Goal: Information Seeking & Learning: Get advice/opinions

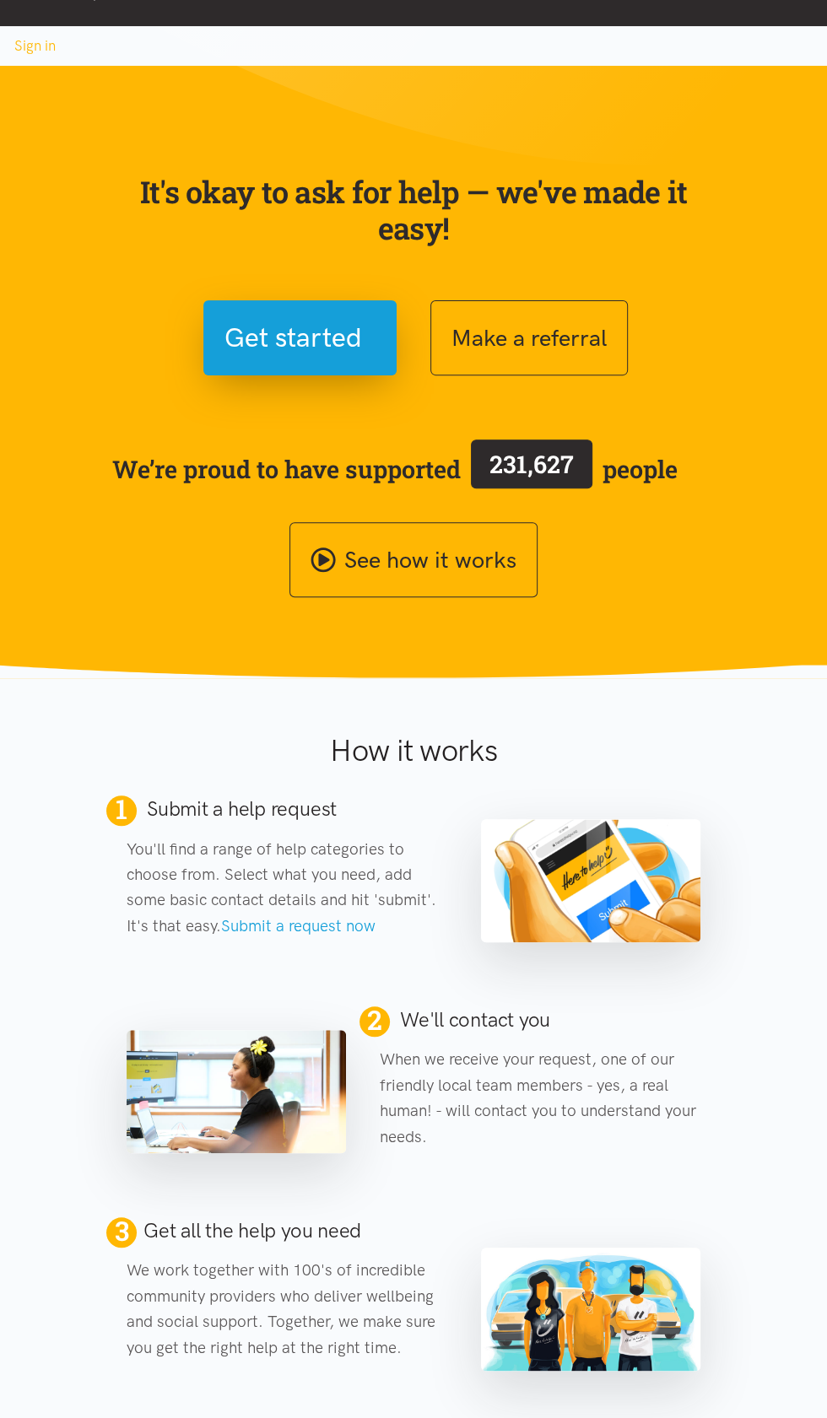
scroll to position [64, 0]
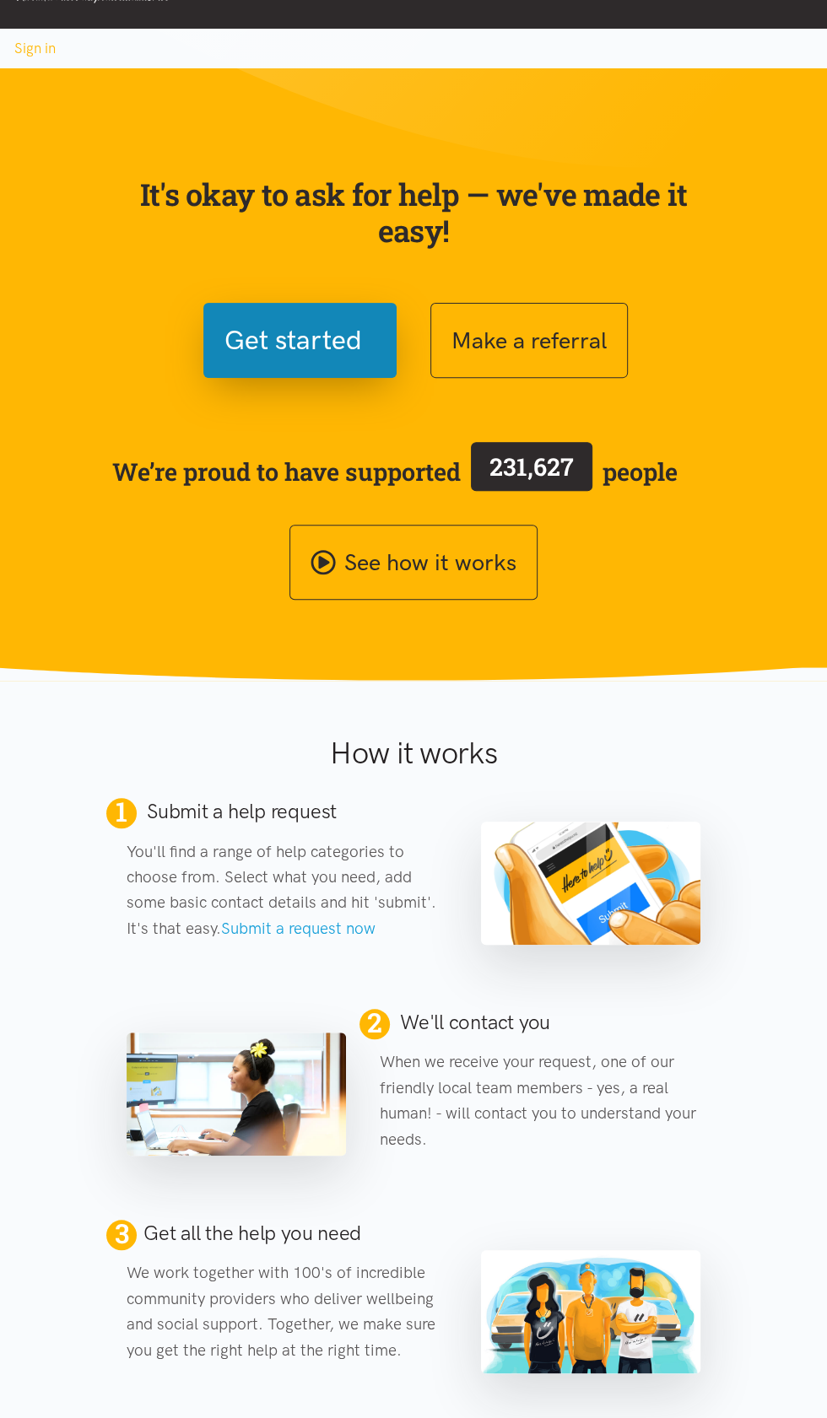
click at [277, 362] on span "Get started" at bounding box center [292, 340] width 137 height 43
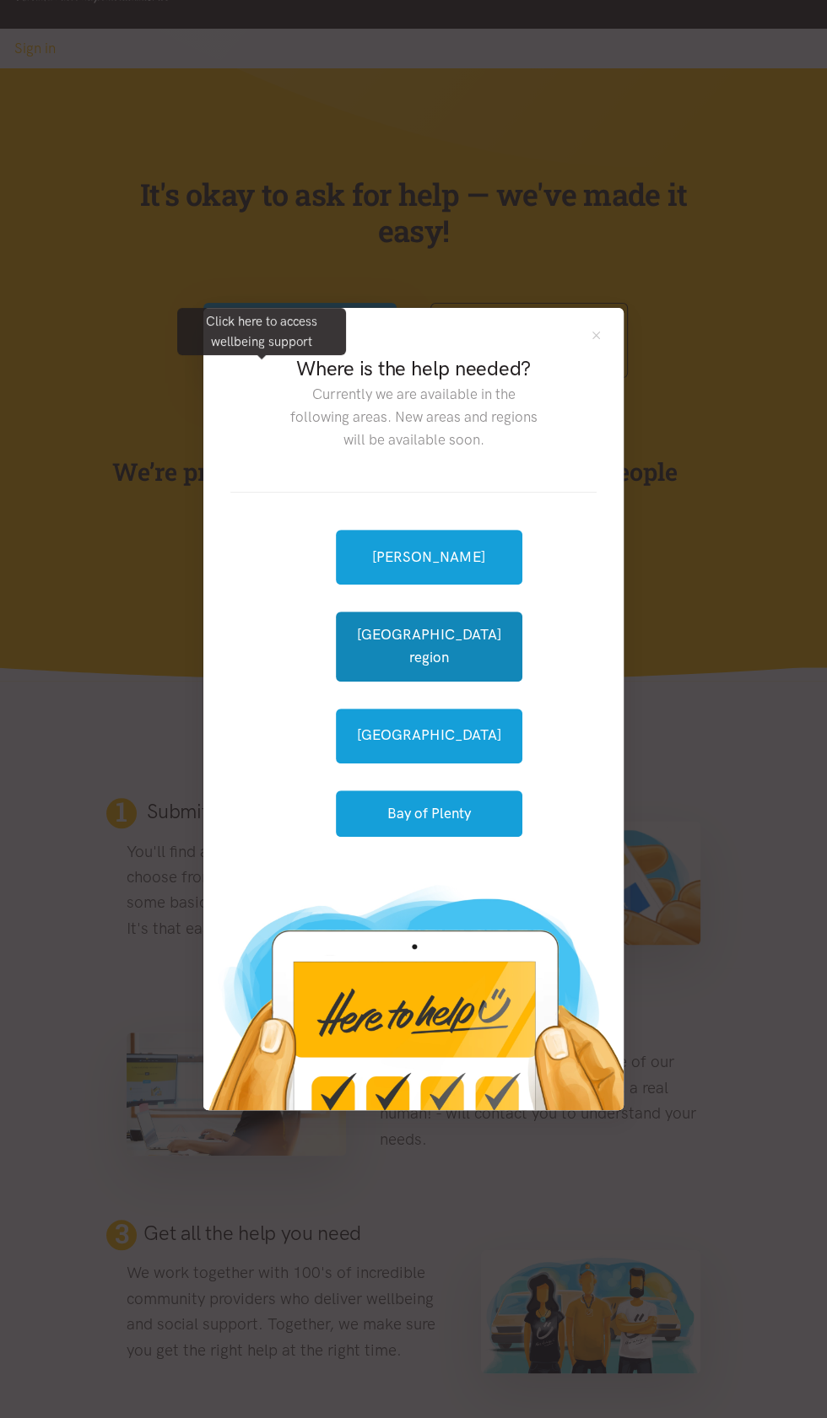
click at [418, 681] on button "[GEOGRAPHIC_DATA] region" at bounding box center [429, 645] width 186 height 69
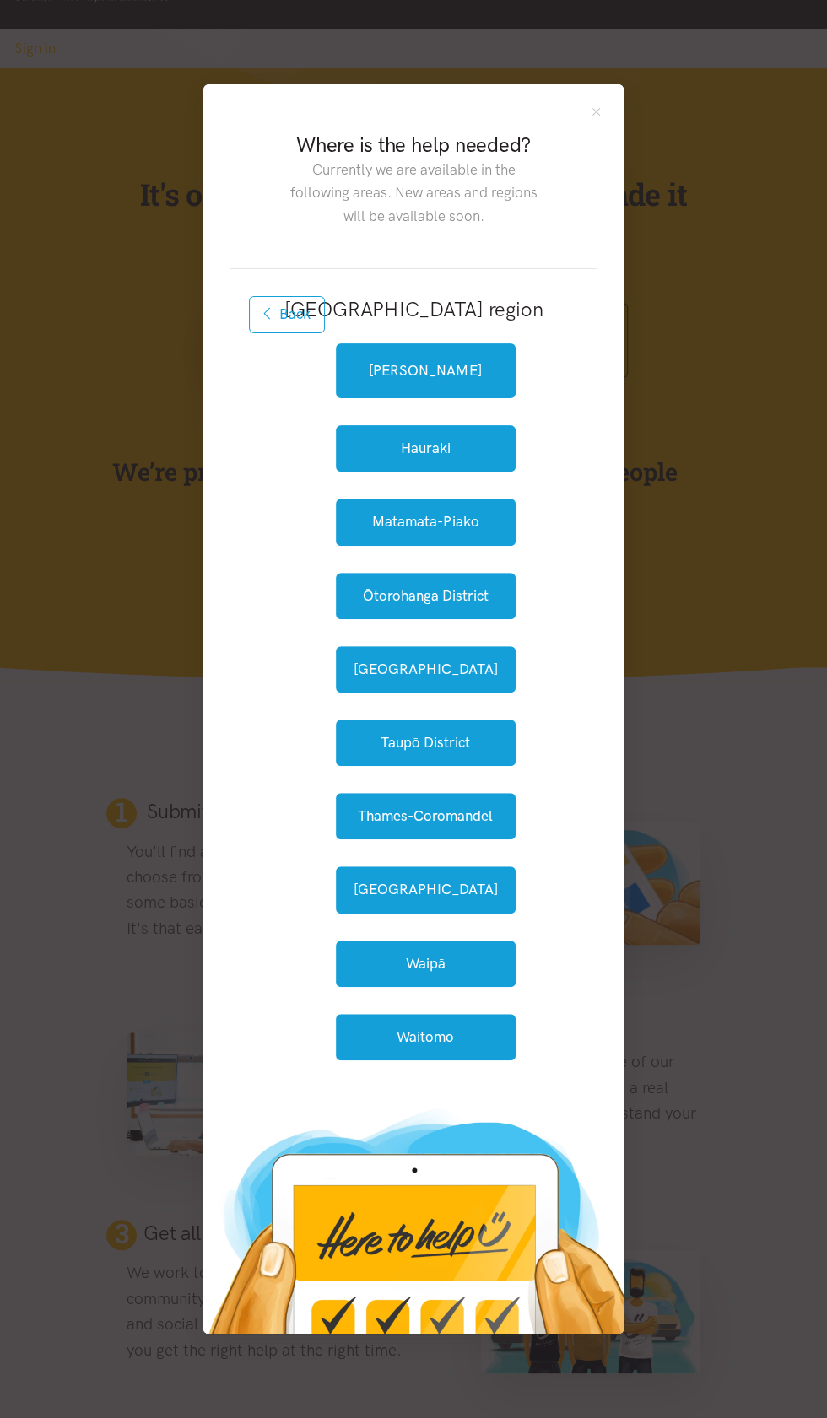
scroll to position [428, 0]
click at [444, 719] on button "Taupō District" at bounding box center [426, 742] width 180 height 46
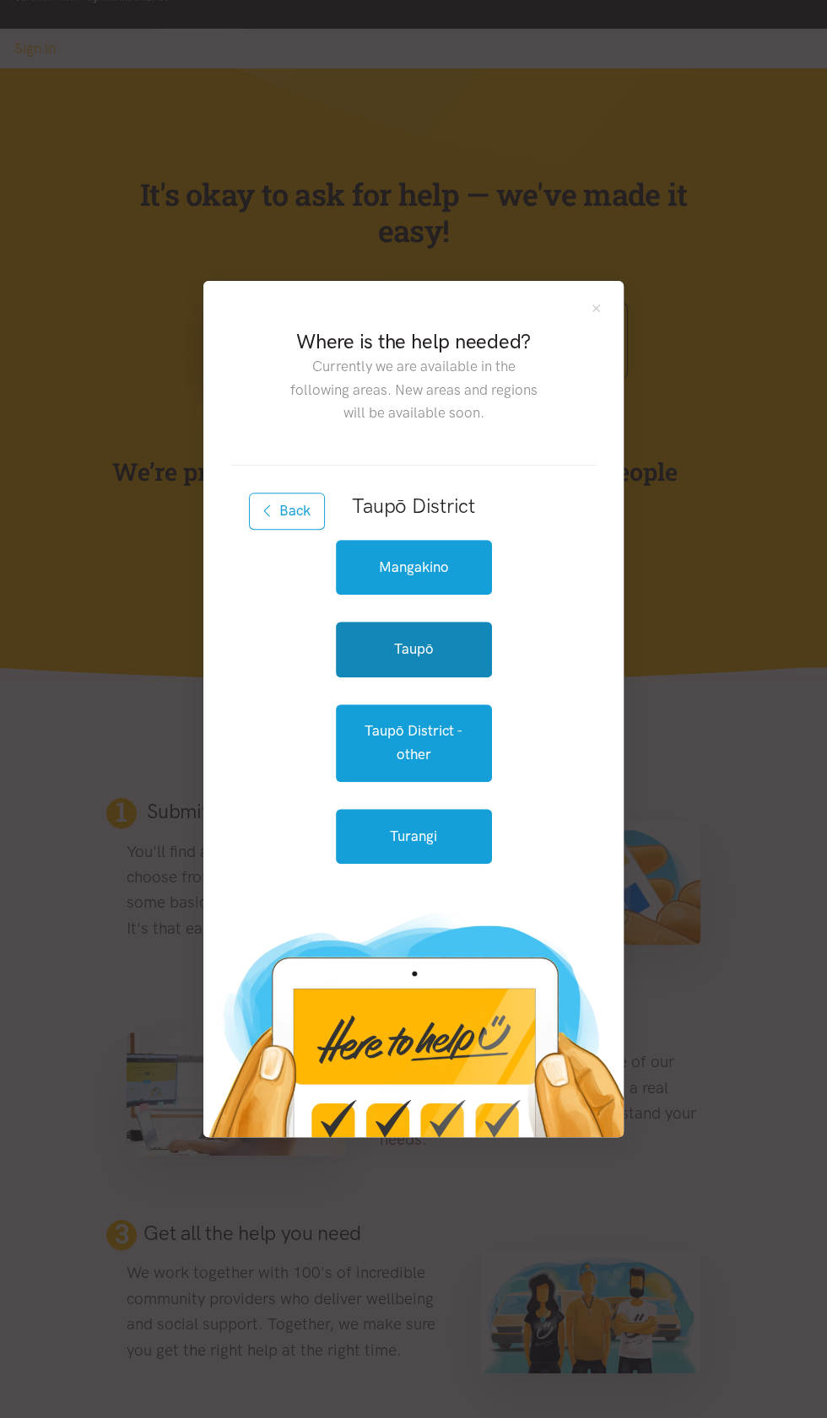
click at [430, 676] on link "Taupō" at bounding box center [414, 649] width 156 height 55
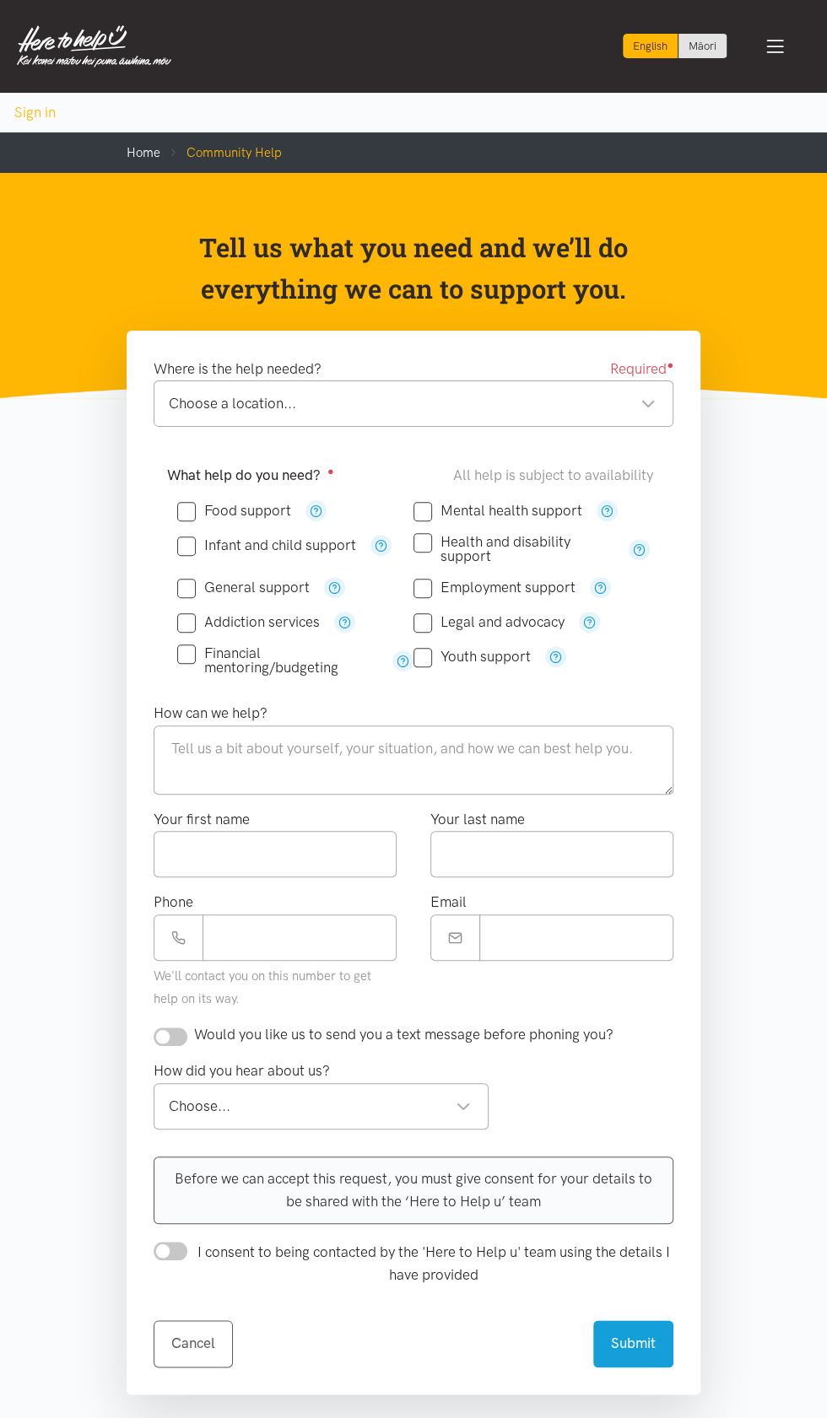
click at [419, 427] on div "Choose a location... Choose a location..." at bounding box center [414, 403] width 520 height 46
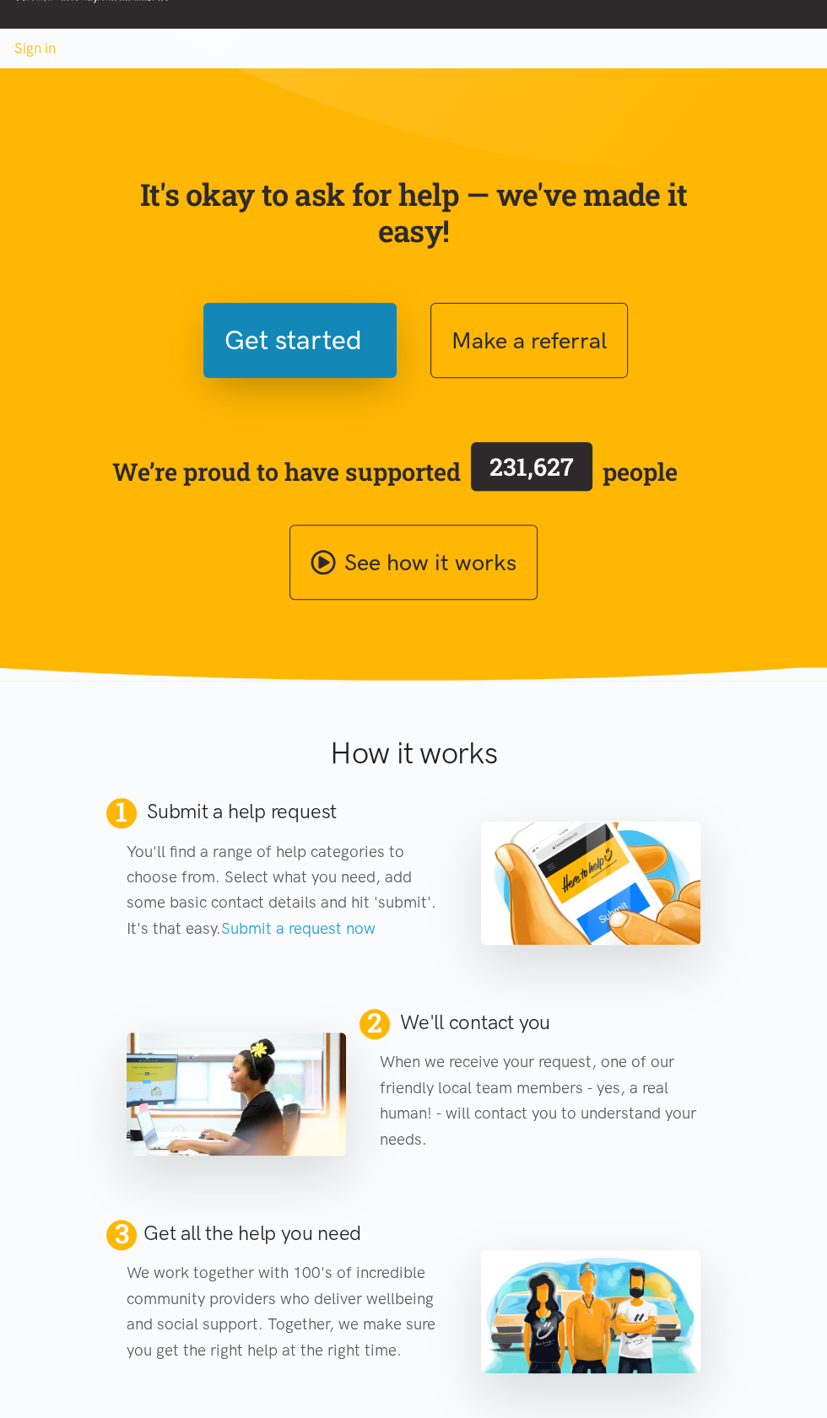
click at [235, 362] on span "Get started" at bounding box center [292, 340] width 137 height 43
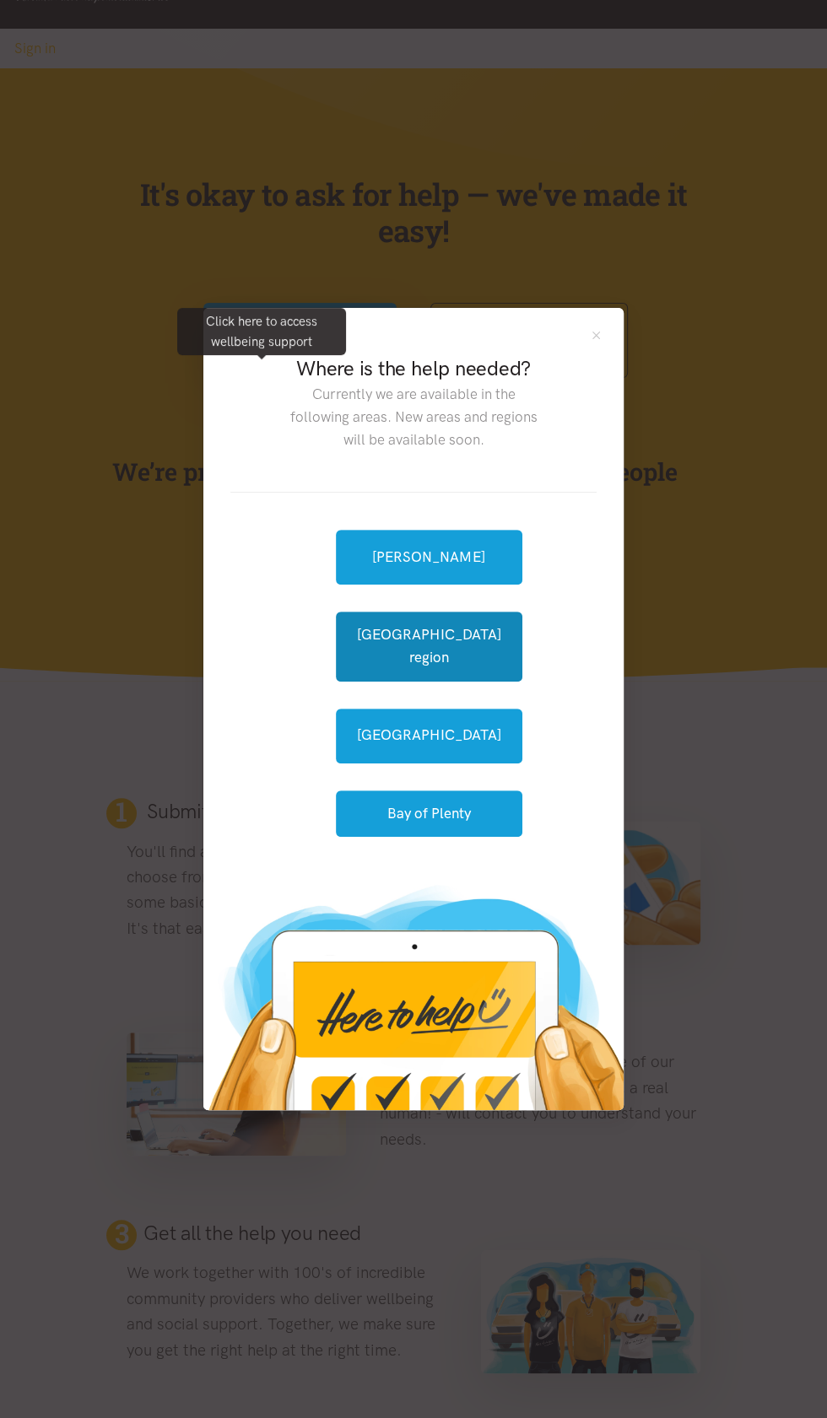
click at [430, 681] on button "[GEOGRAPHIC_DATA] region" at bounding box center [429, 645] width 186 height 69
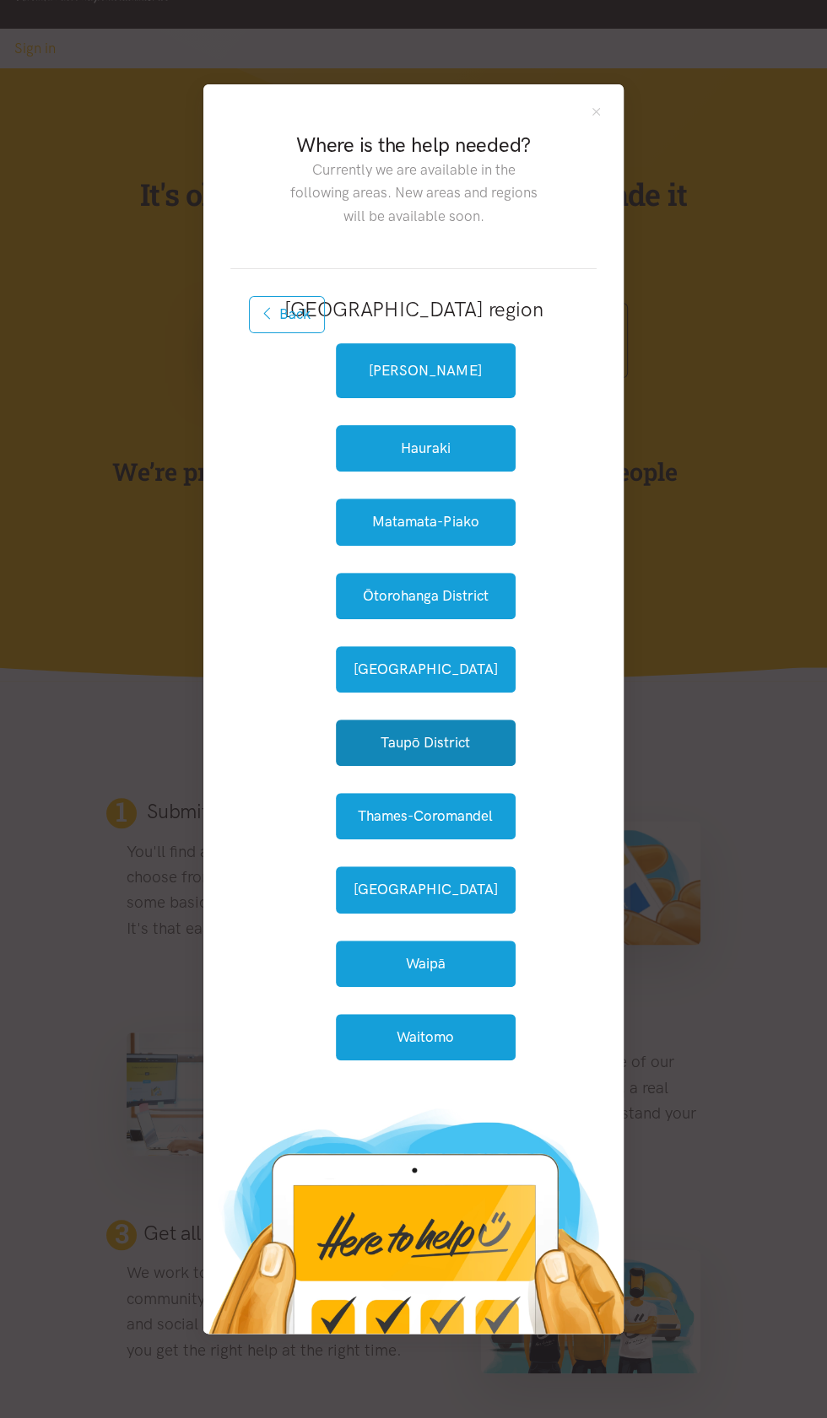
click at [421, 766] on button "Taupō District" at bounding box center [426, 742] width 180 height 46
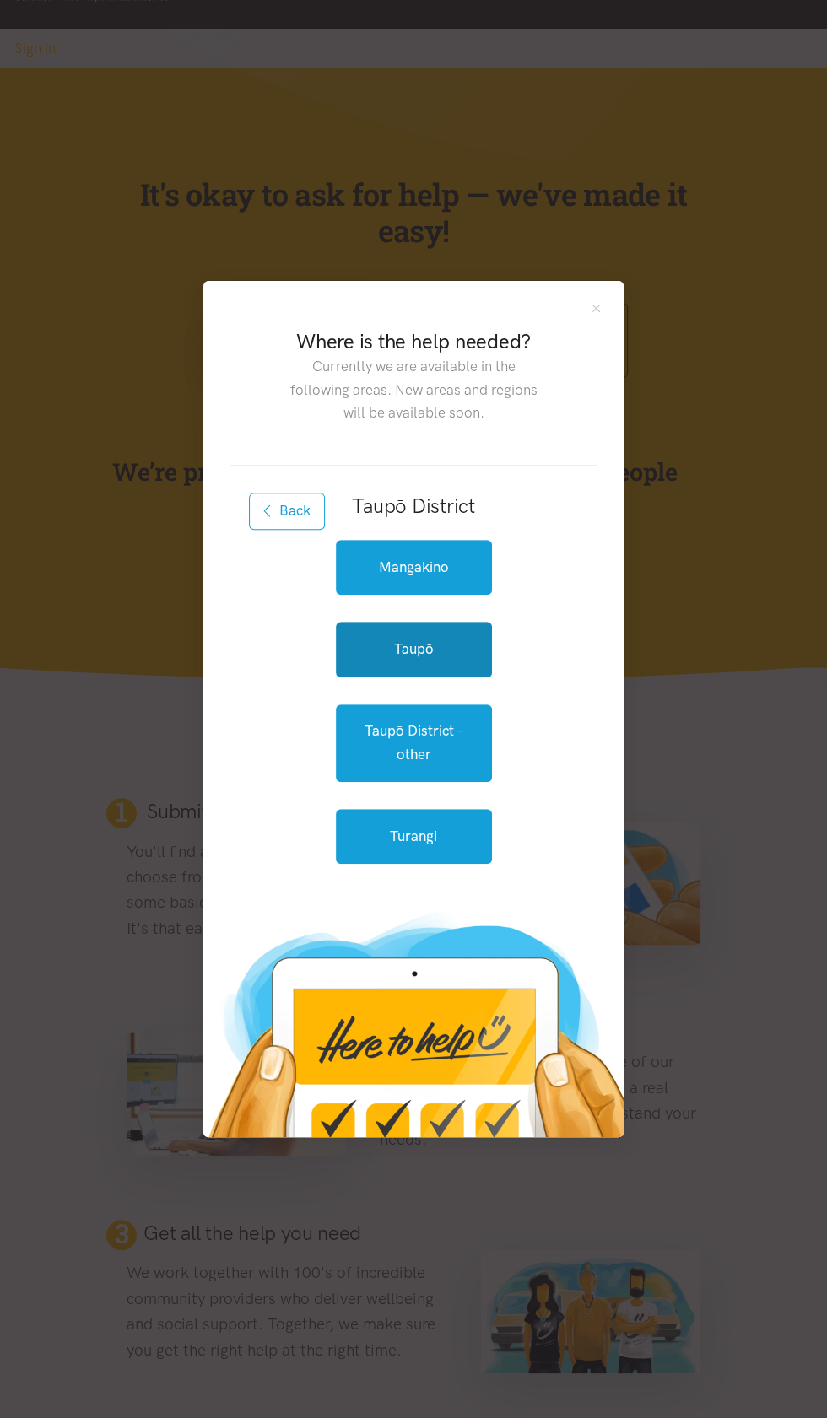
click at [433, 676] on link "Taupō" at bounding box center [414, 649] width 156 height 55
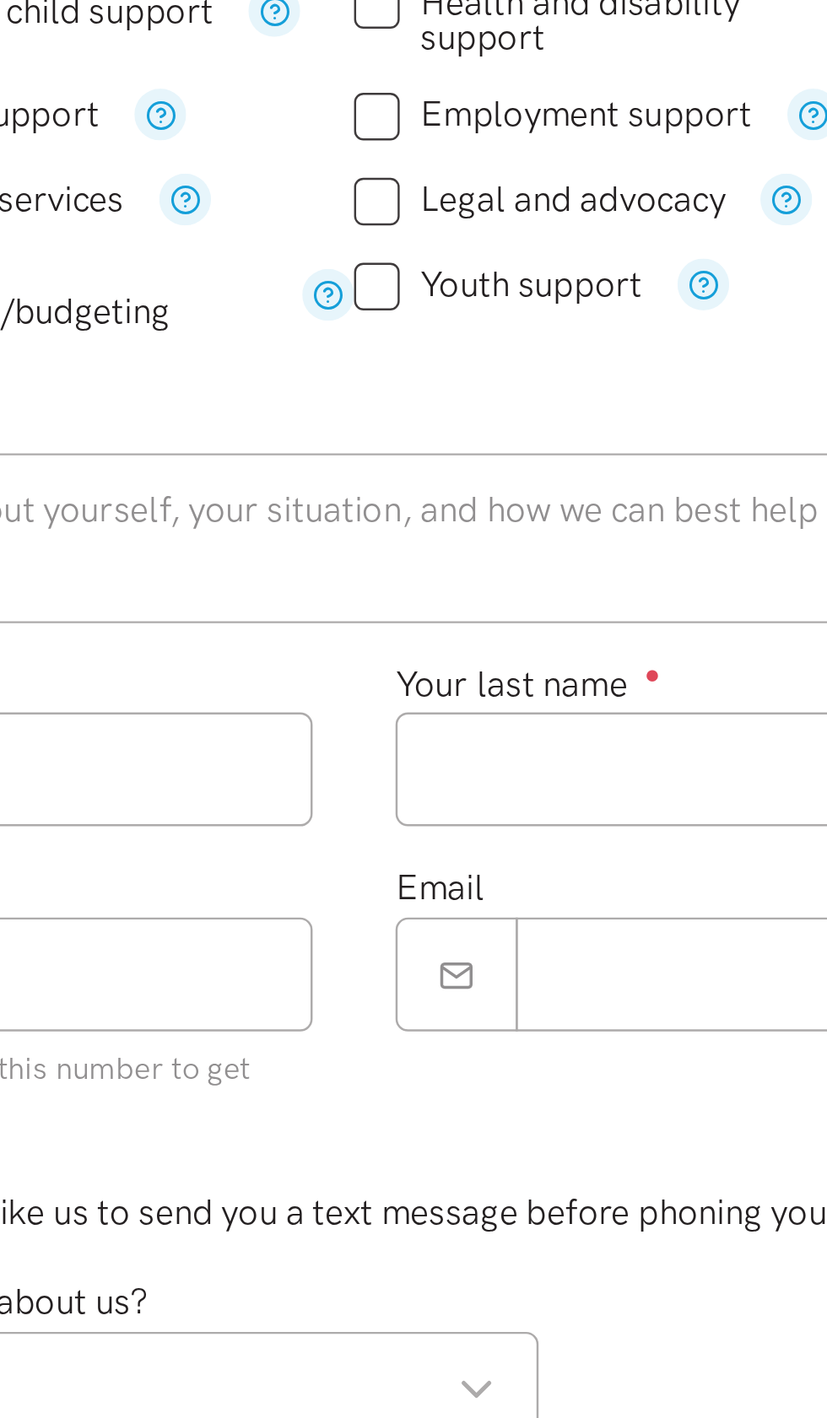
click at [465, 563] on input "Health and disability support" at bounding box center [513, 549] width 201 height 29
checkbox input "true"
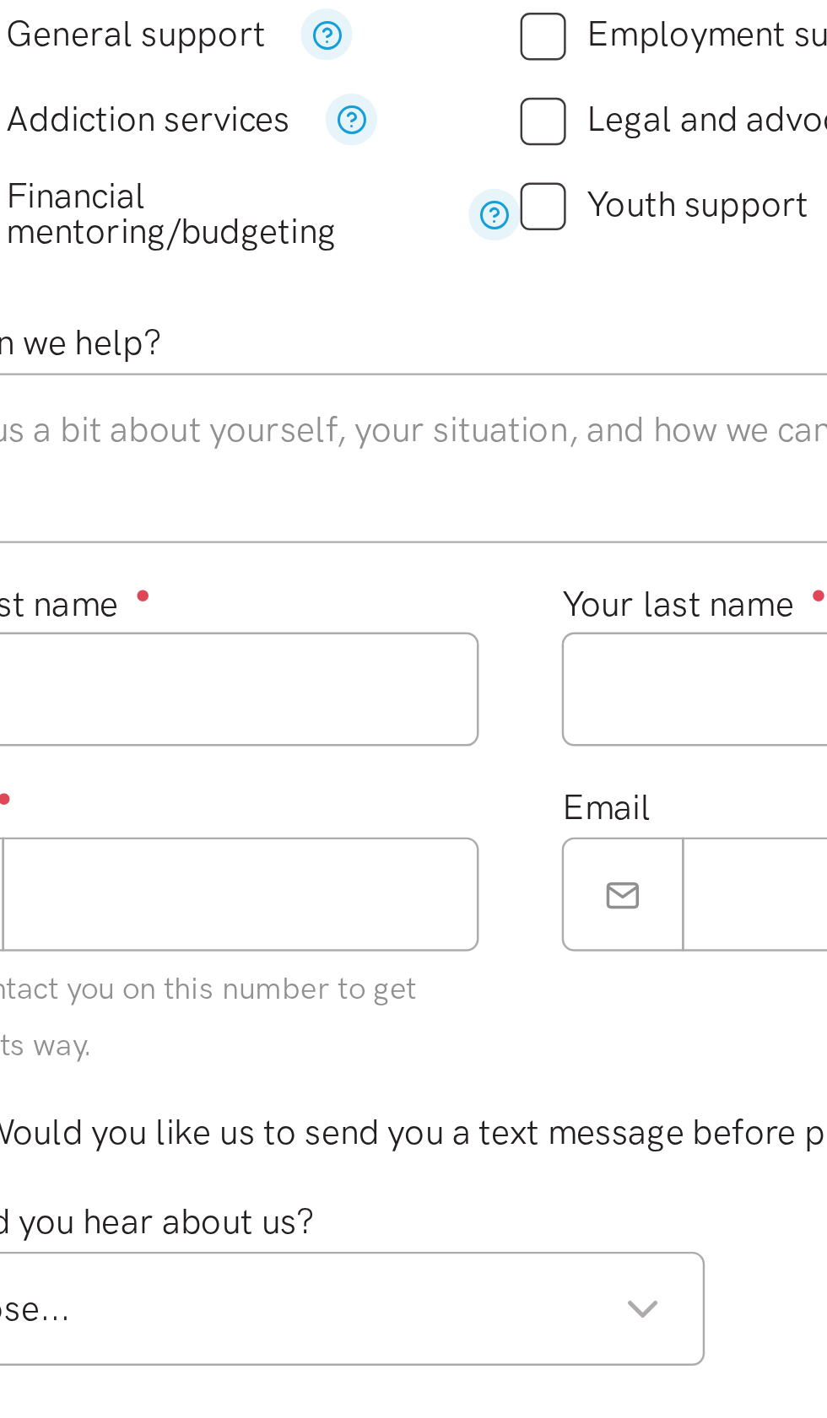
click at [440, 629] on input "Legal and advocacy" at bounding box center [488, 622] width 151 height 14
checkbox input "true"
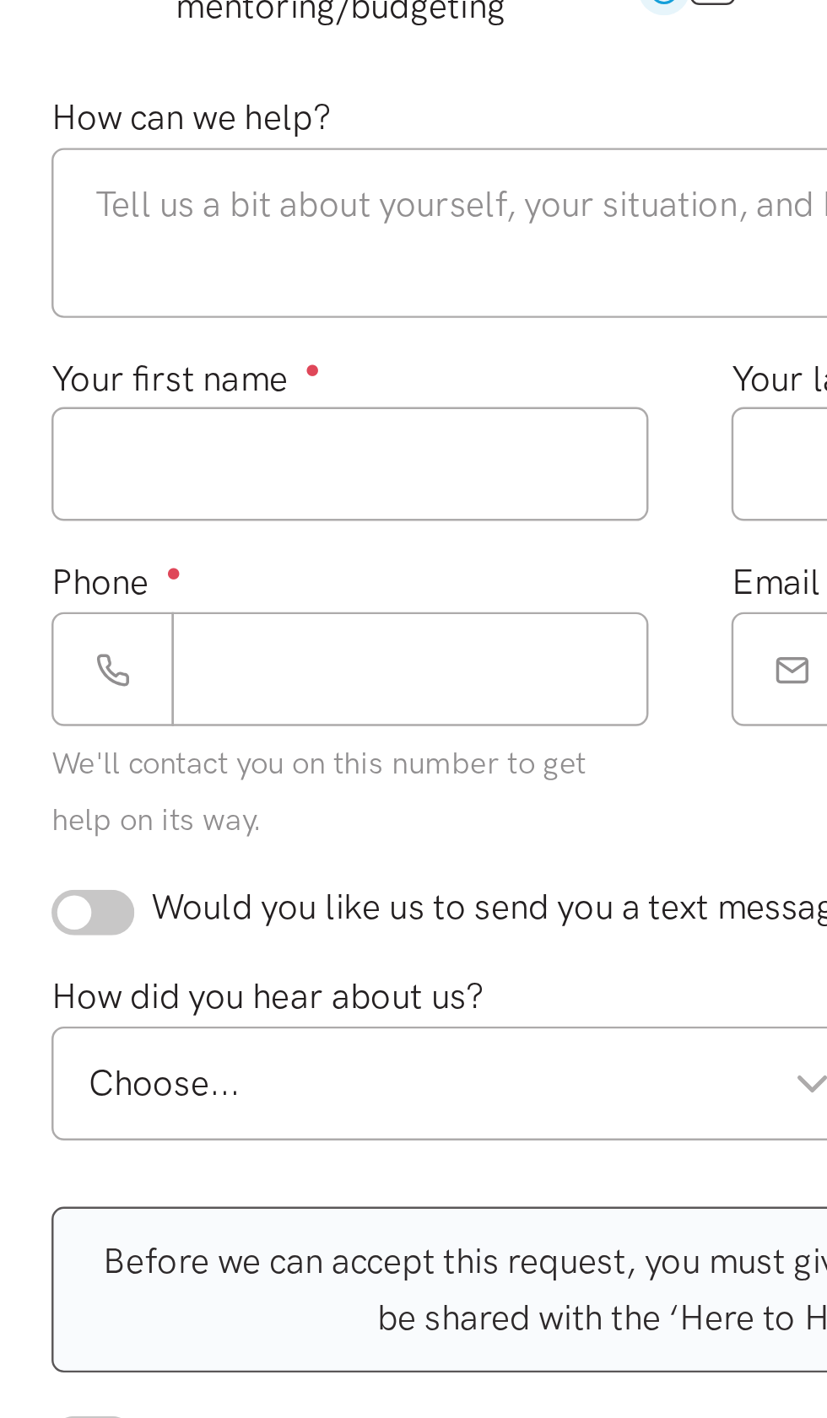
click at [180, 518] on input "Food support" at bounding box center [234, 511] width 114 height 14
checkbox input "true"
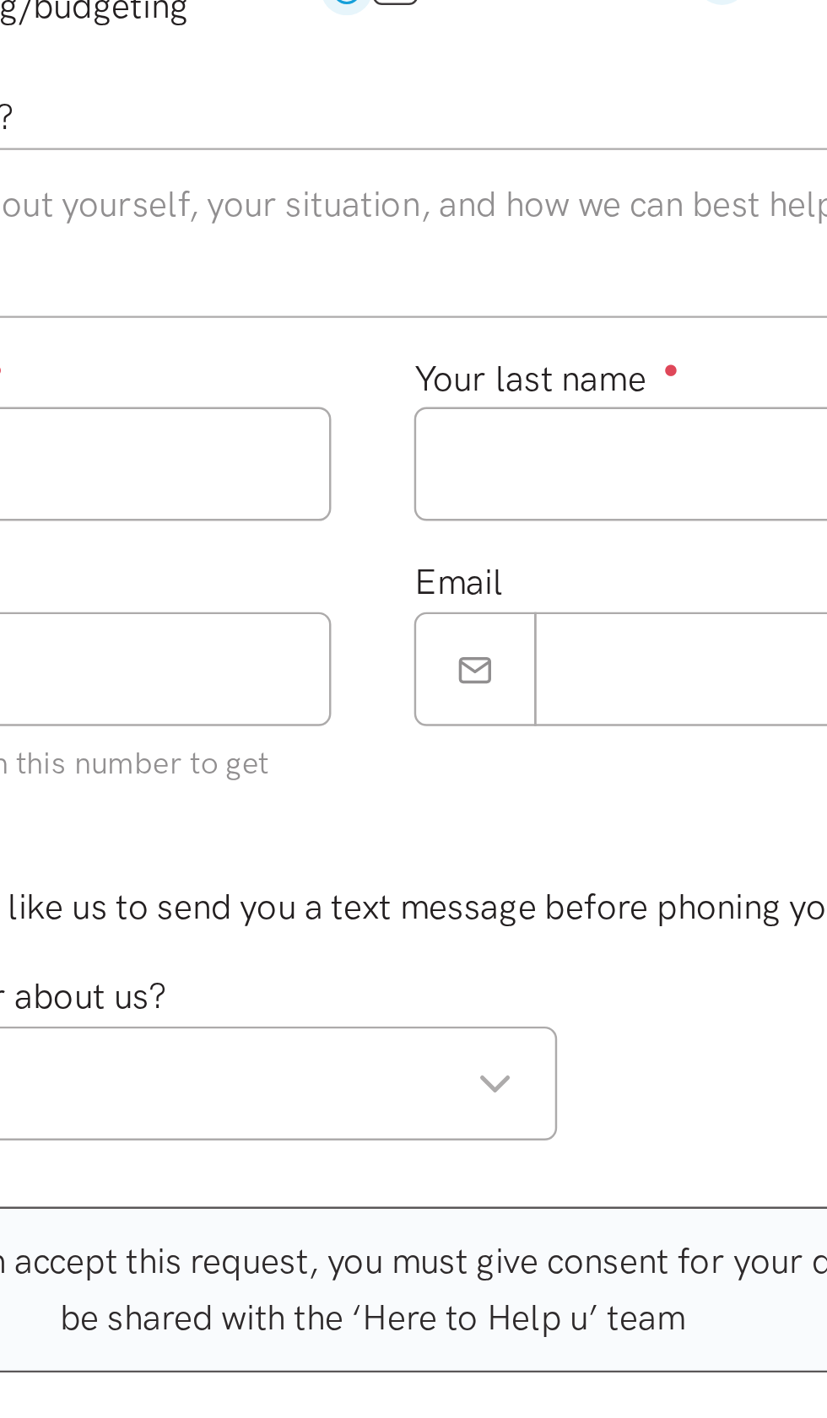
click at [426, 518] on input "Mental health support" at bounding box center [497, 511] width 169 height 14
checkbox input "true"
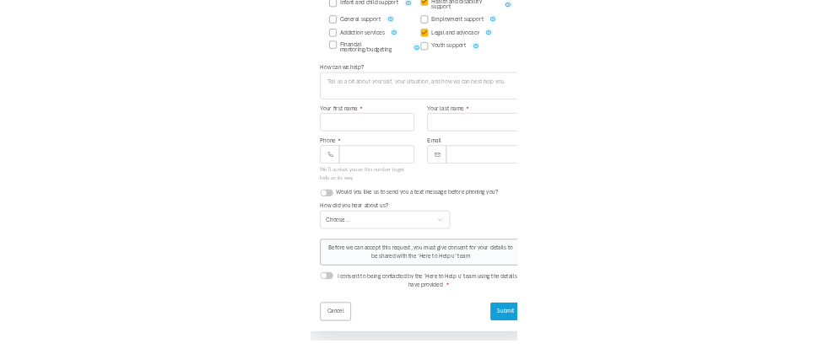
scroll to position [402, 0]
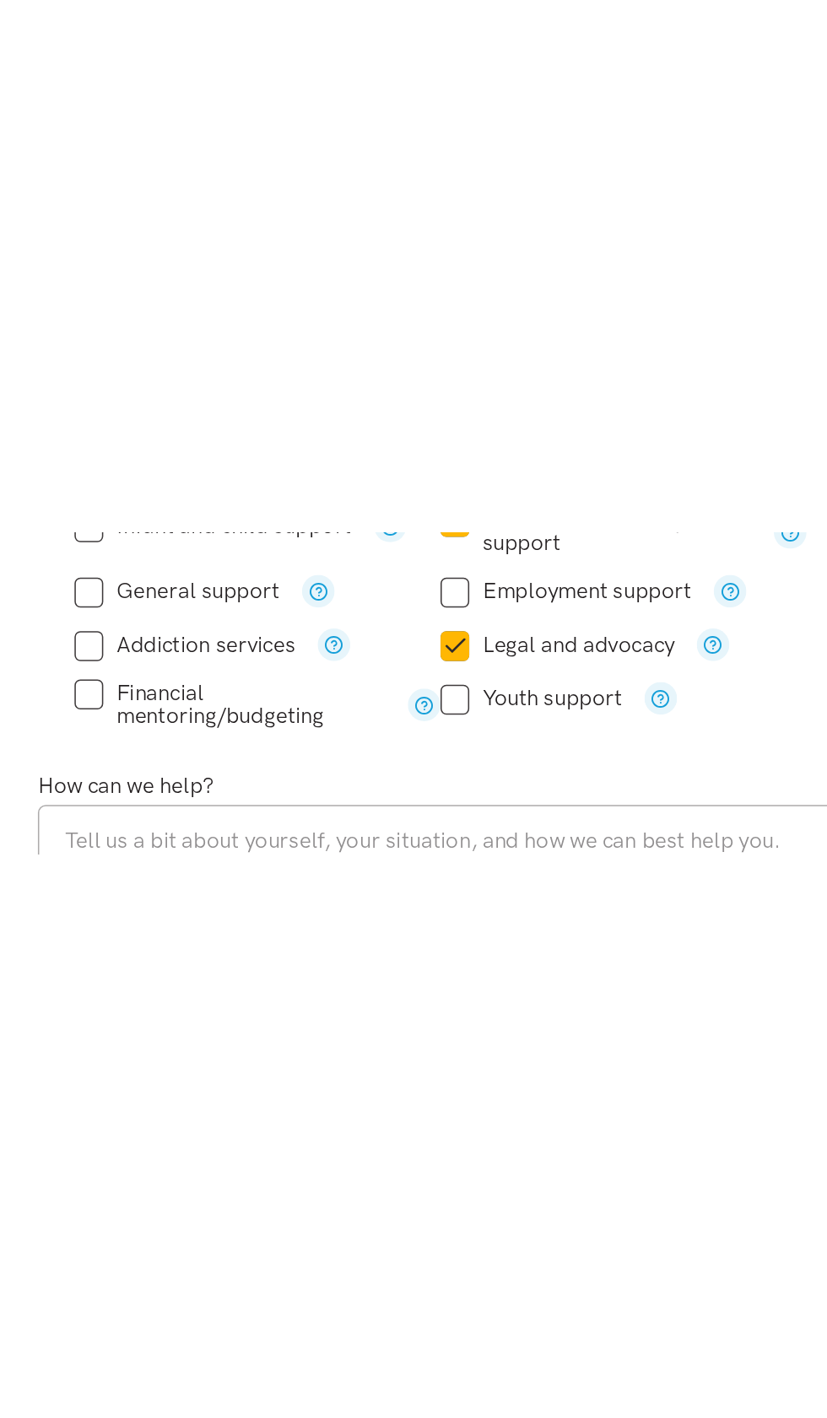
scroll to position [0, 0]
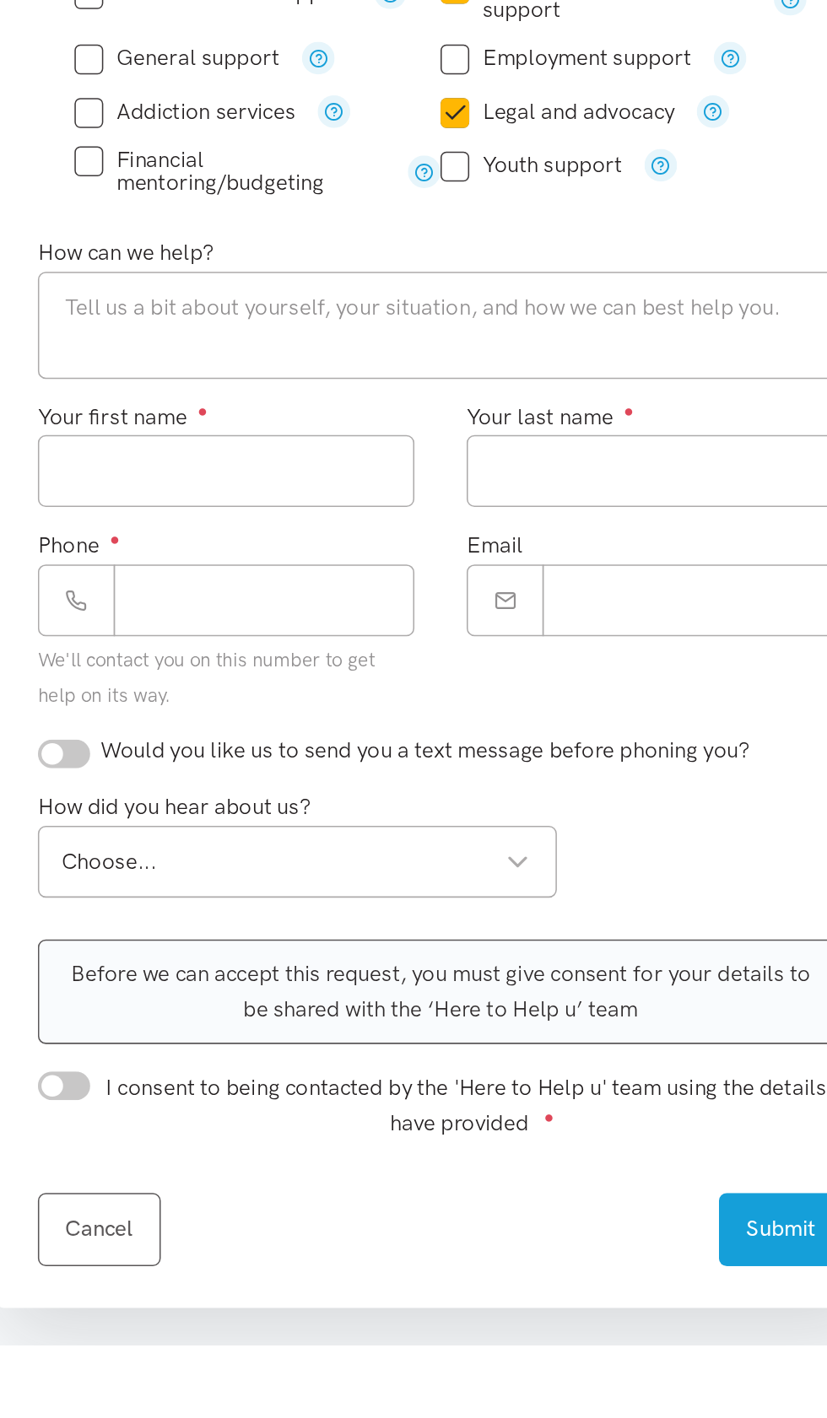
click at [186, 518] on input "Food support" at bounding box center [234, 511] width 114 height 14
checkbox input "false"
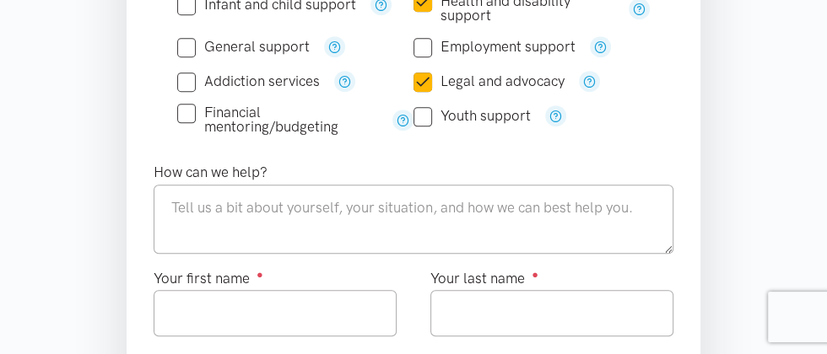
scroll to position [599, 0]
click at [132, 348] on div "Where is the help needed? Required ● Choose a location... Choose a location... …" at bounding box center [414, 322] width 574 height 1064
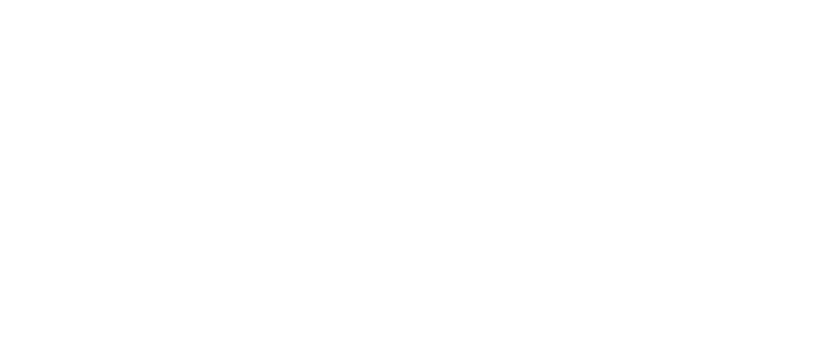
click at [0, 0] on html at bounding box center [0, 0] width 0 height 0
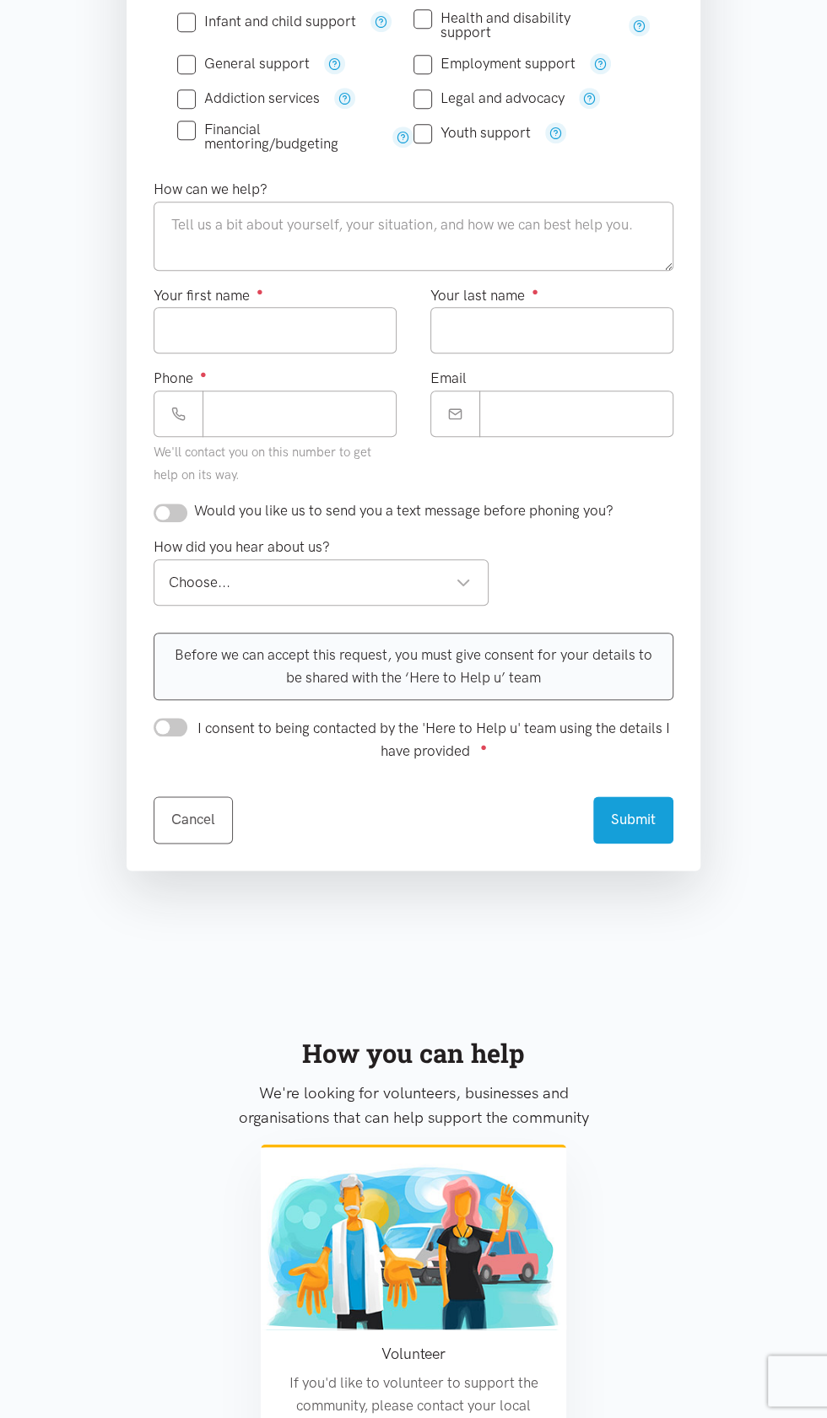
scroll to position [503, 0]
